Goal: Information Seeking & Learning: Learn about a topic

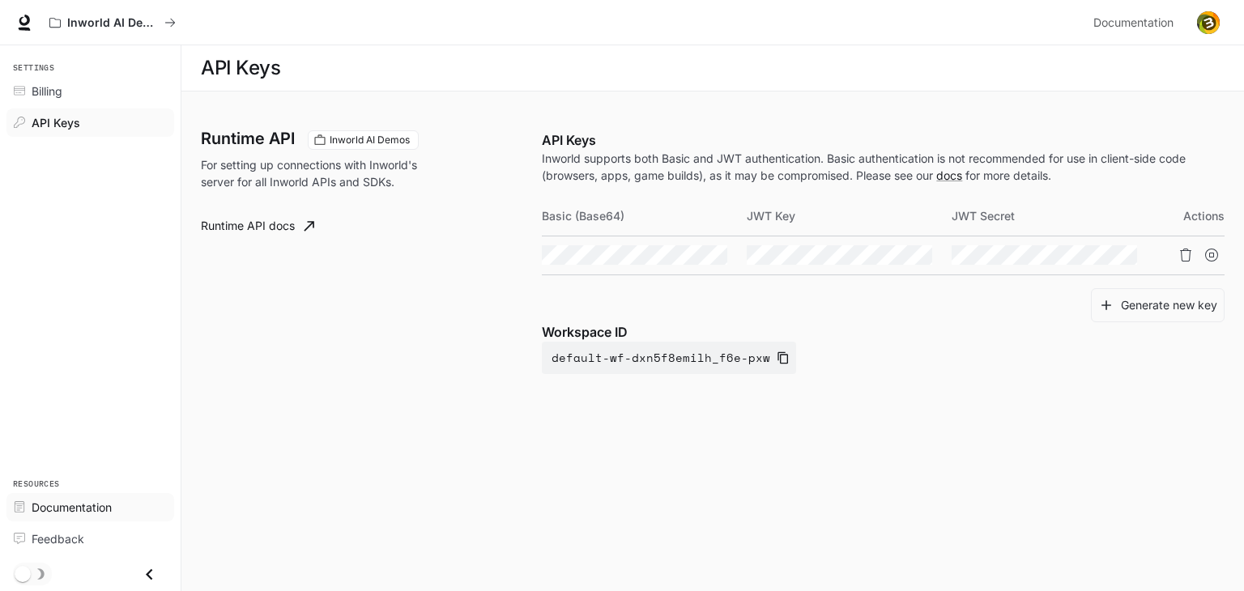
click at [74, 496] on link "Documentation" at bounding box center [90, 507] width 168 height 28
click at [1121, 25] on span "Documentation" at bounding box center [1133, 23] width 80 height 20
